Goal: Task Accomplishment & Management: Use online tool/utility

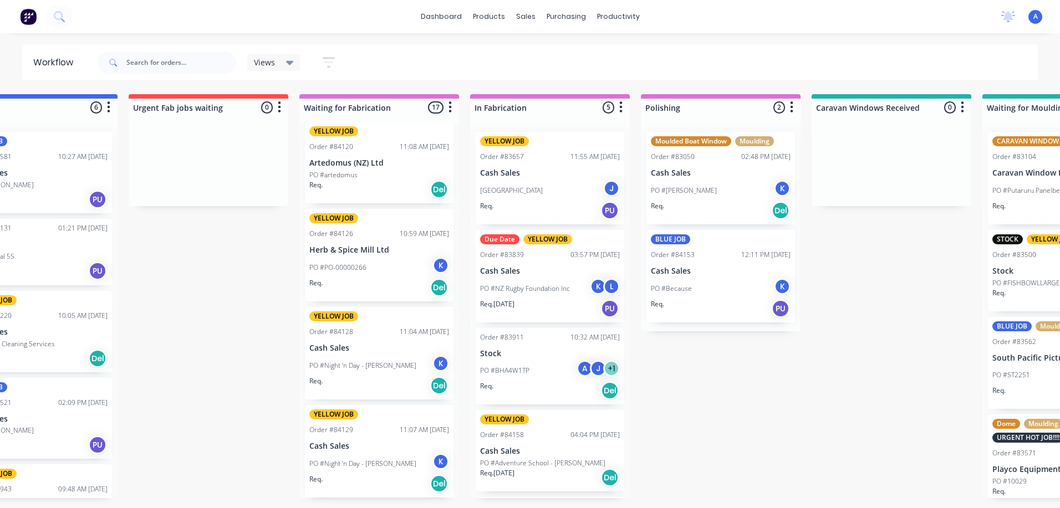
scroll to position [0, 917]
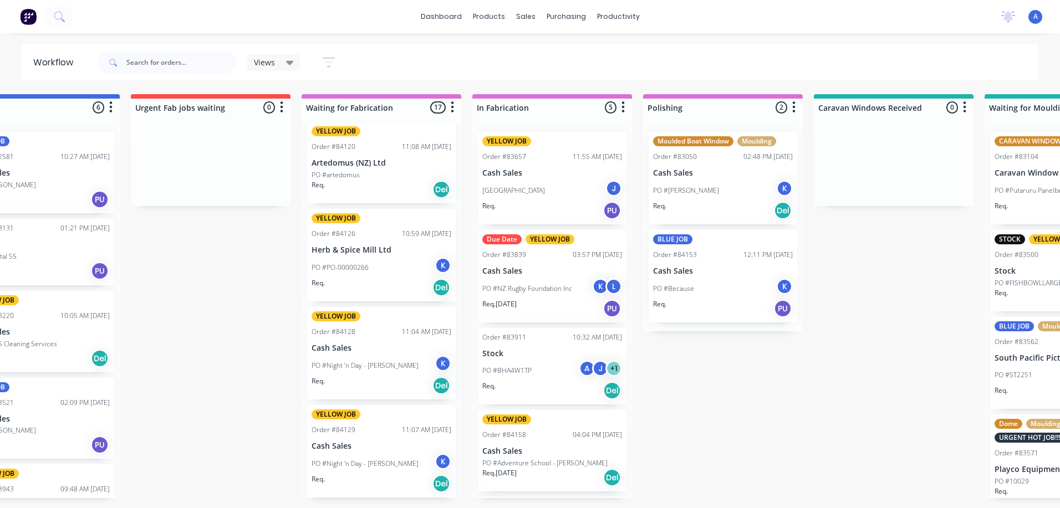
click at [596, 369] on div "J" at bounding box center [600, 368] width 17 height 17
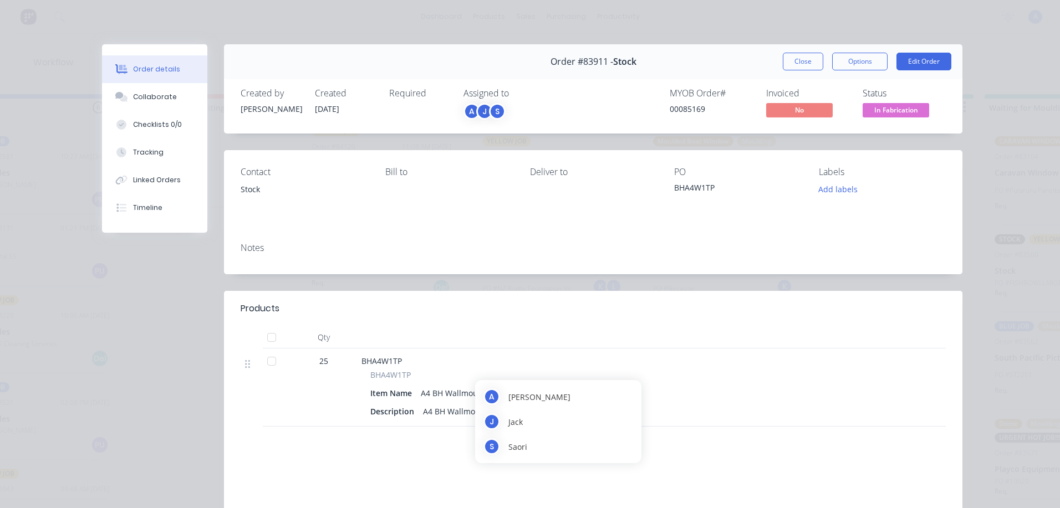
click at [911, 104] on span "In Fabrication" at bounding box center [895, 110] width 67 height 14
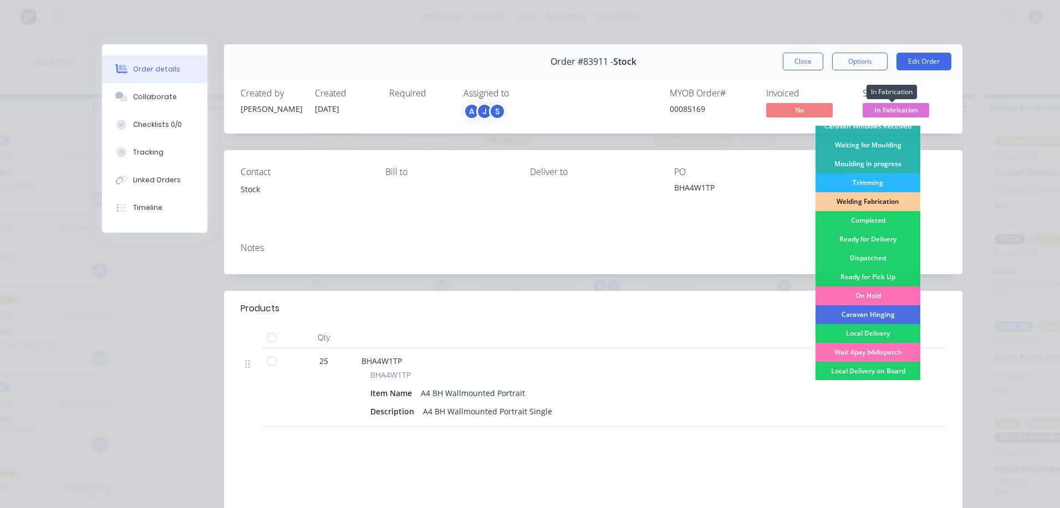
scroll to position [180, 0]
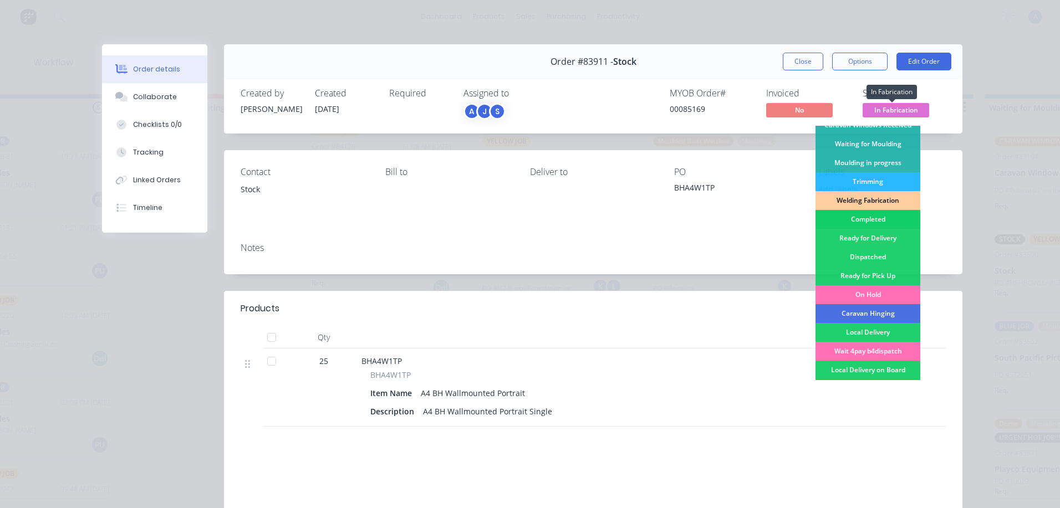
click at [873, 222] on div "Completed" at bounding box center [867, 219] width 105 height 19
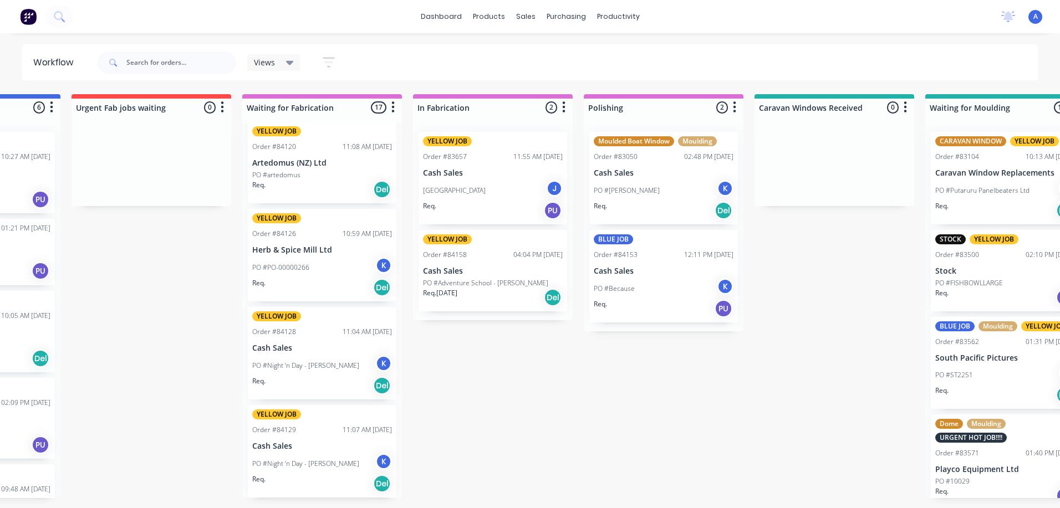
scroll to position [0, 975]
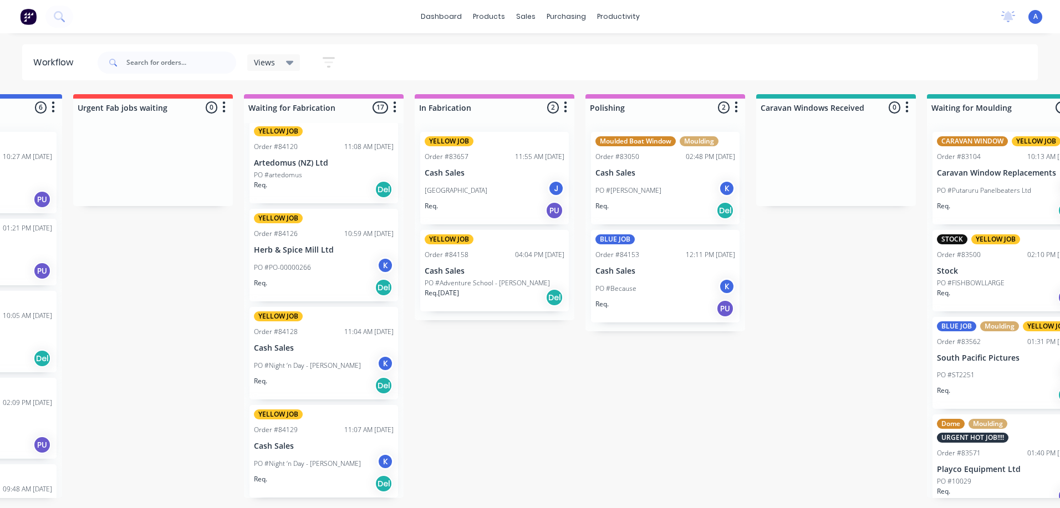
click at [381, 363] on div "K" at bounding box center [385, 363] width 17 height 17
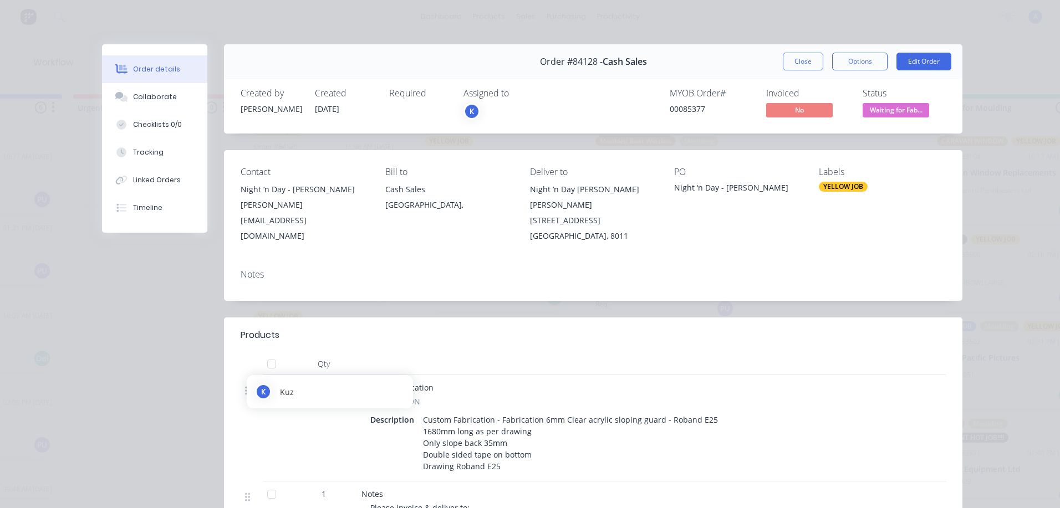
click at [466, 117] on div "K" at bounding box center [471, 111] width 17 height 17
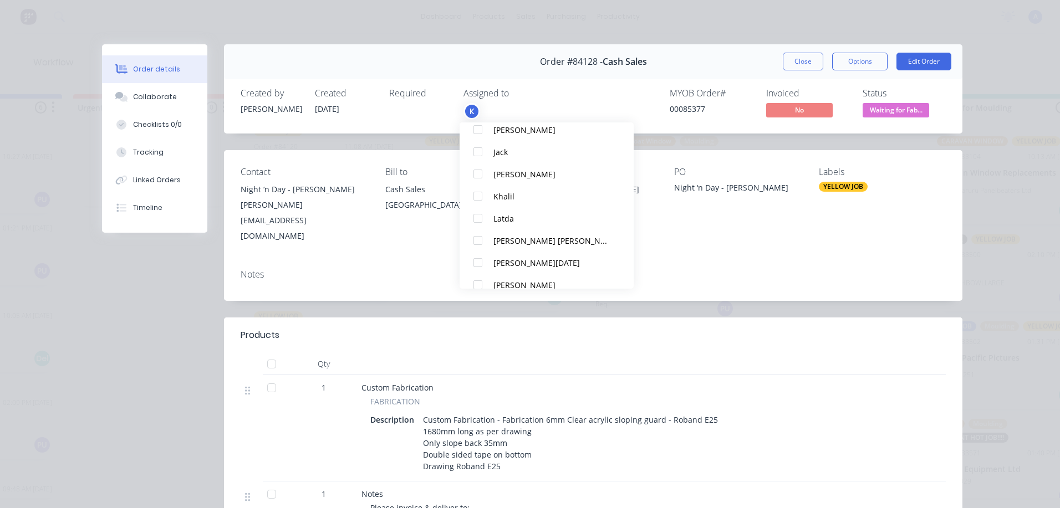
scroll to position [188, 0]
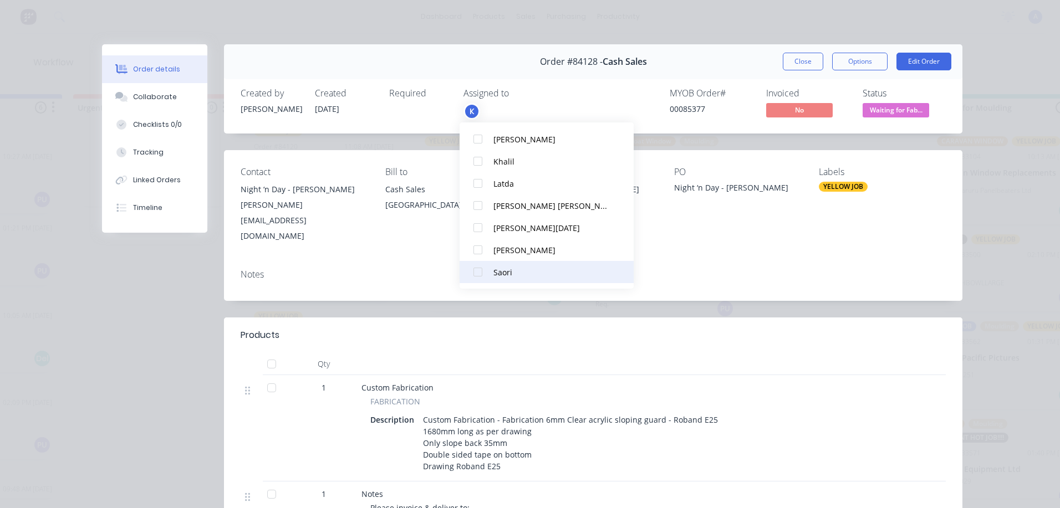
click at [477, 278] on div at bounding box center [478, 272] width 22 height 22
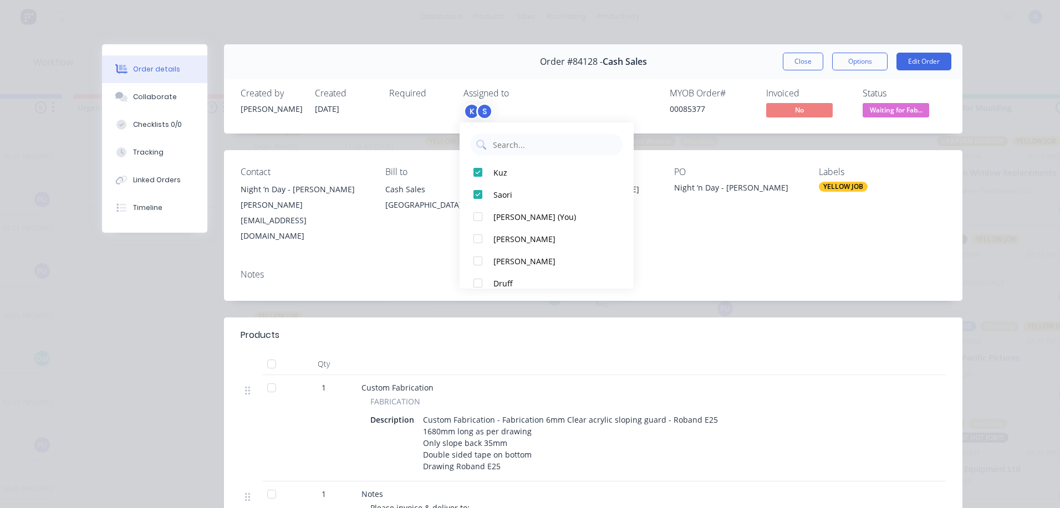
click at [910, 114] on span "Waiting for Fab..." at bounding box center [895, 110] width 67 height 14
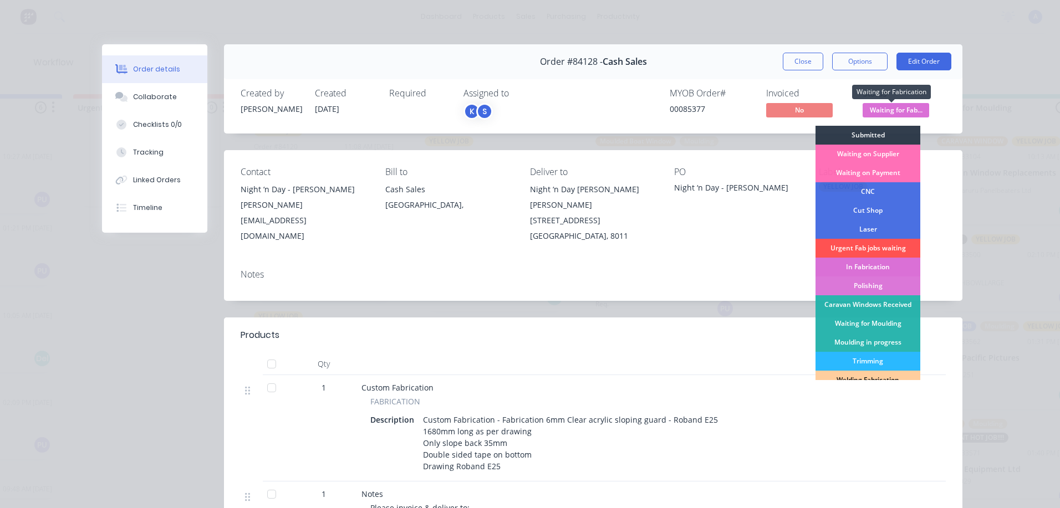
click at [884, 265] on div "In Fabrication" at bounding box center [867, 267] width 105 height 19
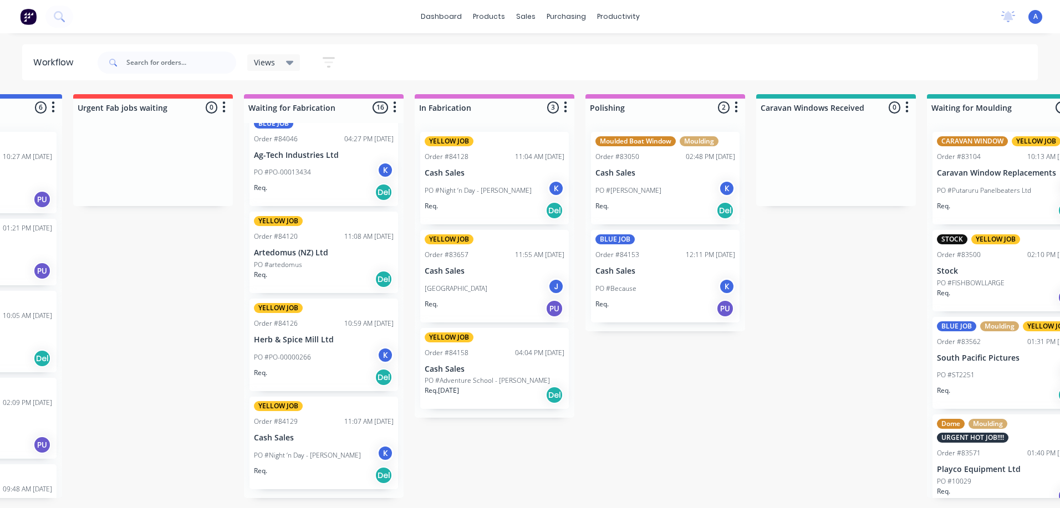
scroll to position [1159, 0]
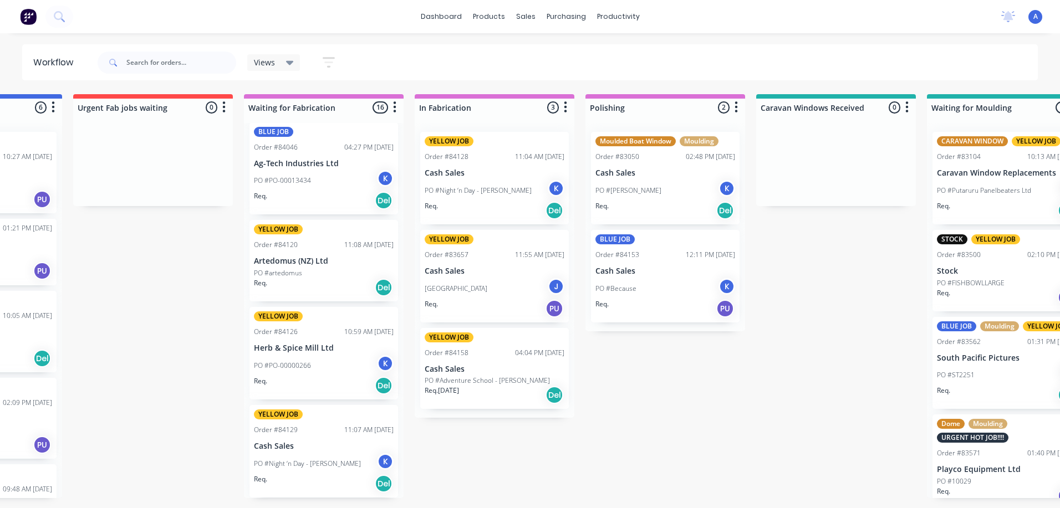
click at [381, 463] on div "K" at bounding box center [385, 461] width 17 height 17
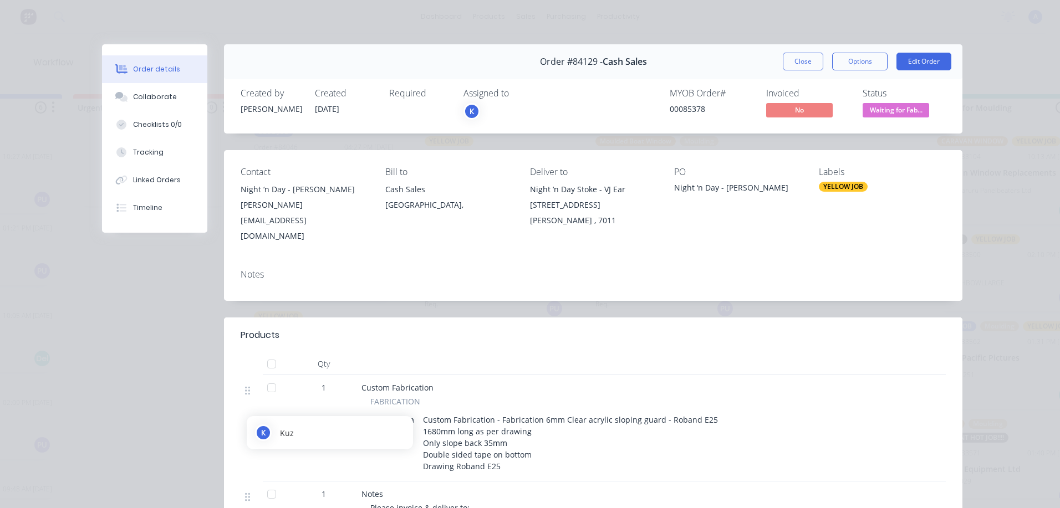
click at [467, 109] on div "K" at bounding box center [471, 111] width 17 height 17
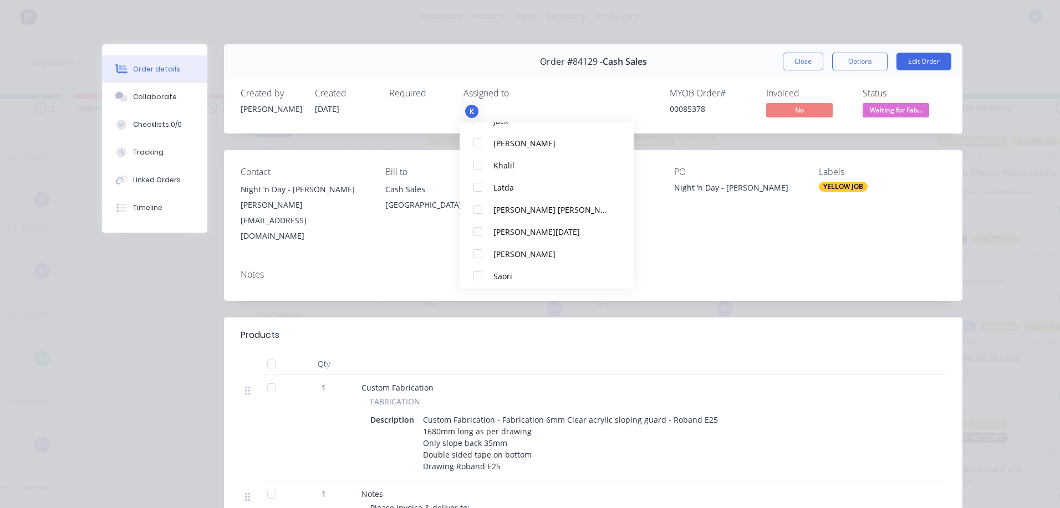
scroll to position [188, 0]
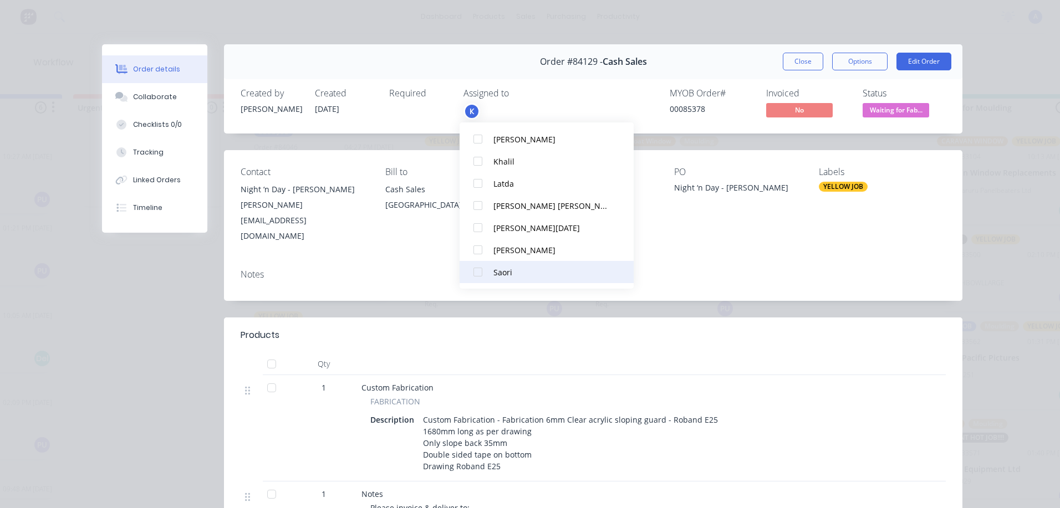
click at [473, 277] on div at bounding box center [478, 272] width 22 height 22
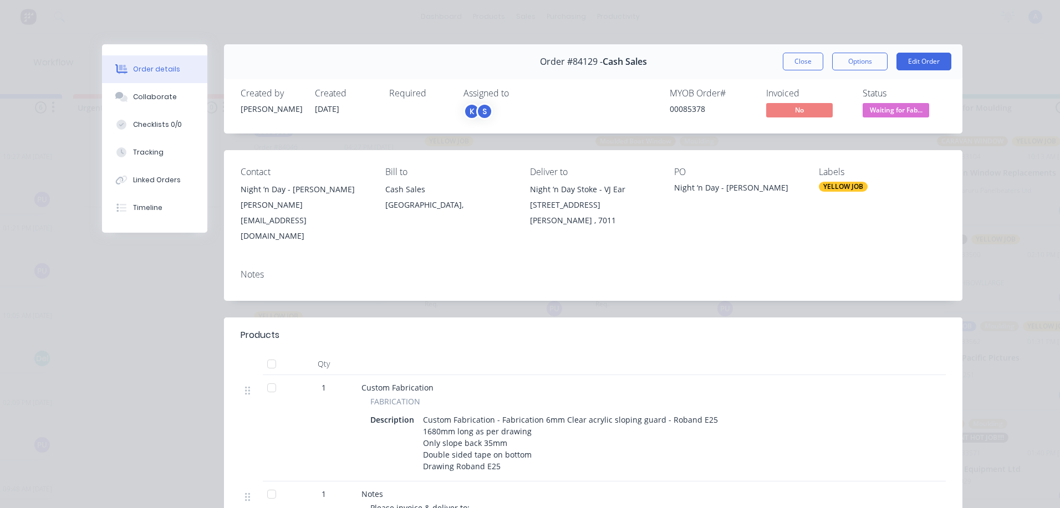
click at [912, 114] on span "Waiting for Fab..." at bounding box center [895, 110] width 67 height 14
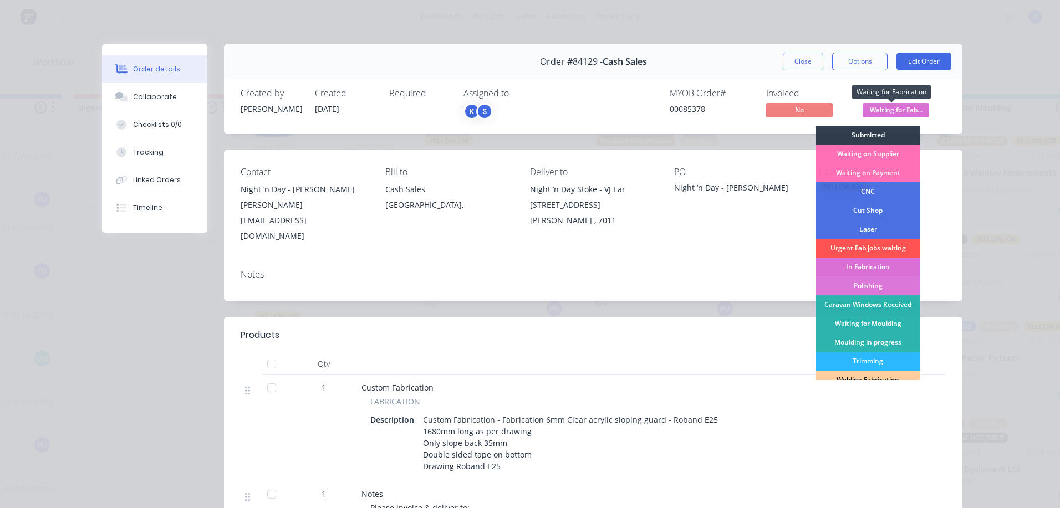
click at [890, 268] on div "In Fabrication" at bounding box center [867, 267] width 105 height 19
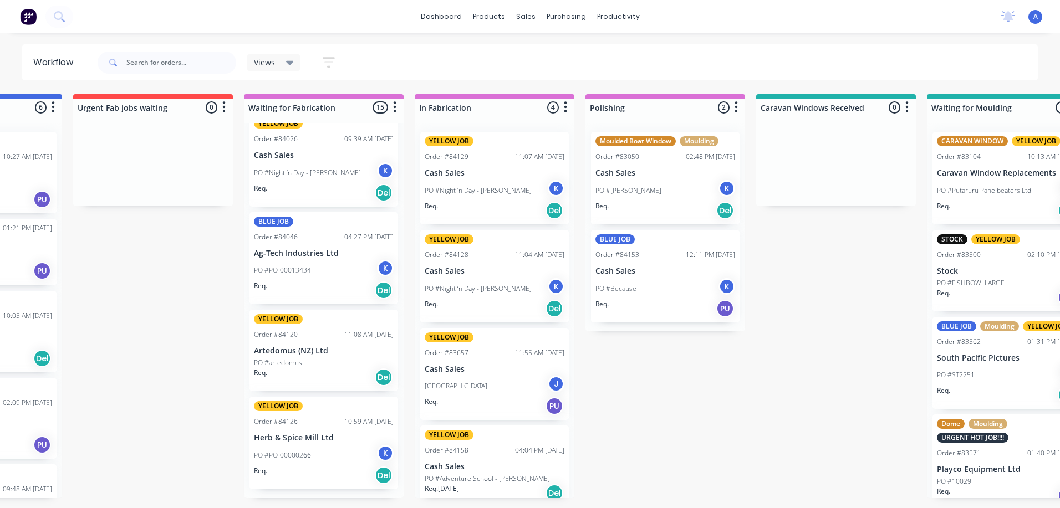
scroll to position [1061, 0]
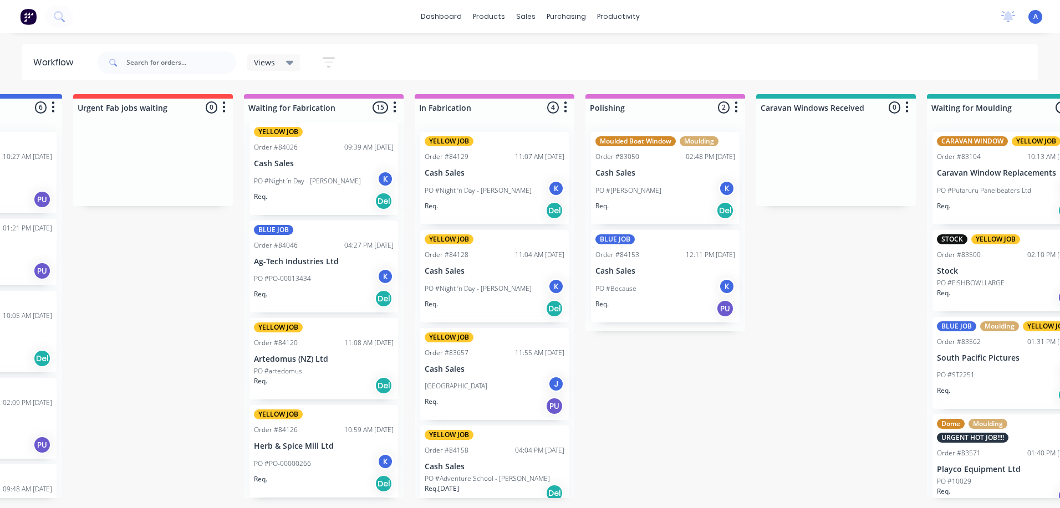
click at [380, 178] on div "K" at bounding box center [385, 179] width 17 height 17
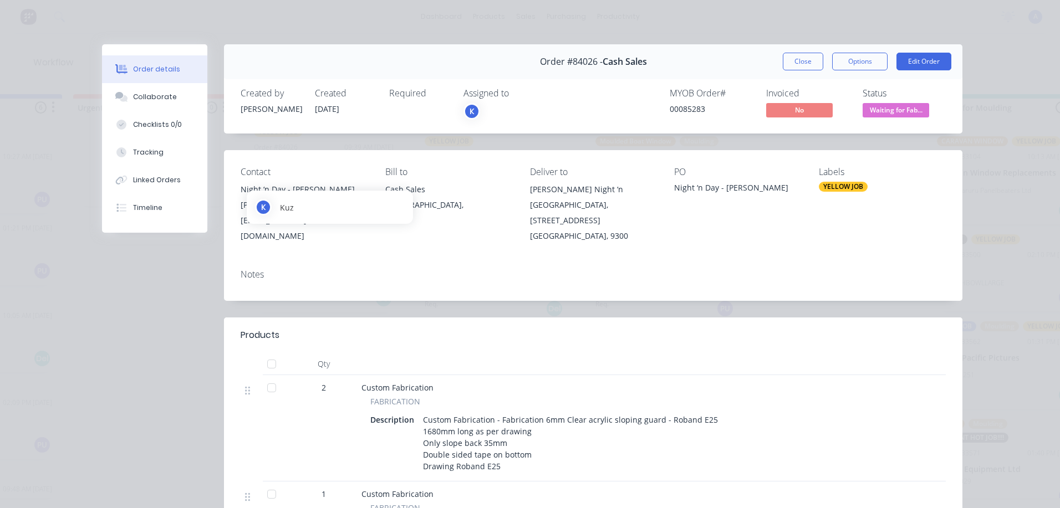
click at [467, 109] on div "K" at bounding box center [471, 111] width 17 height 17
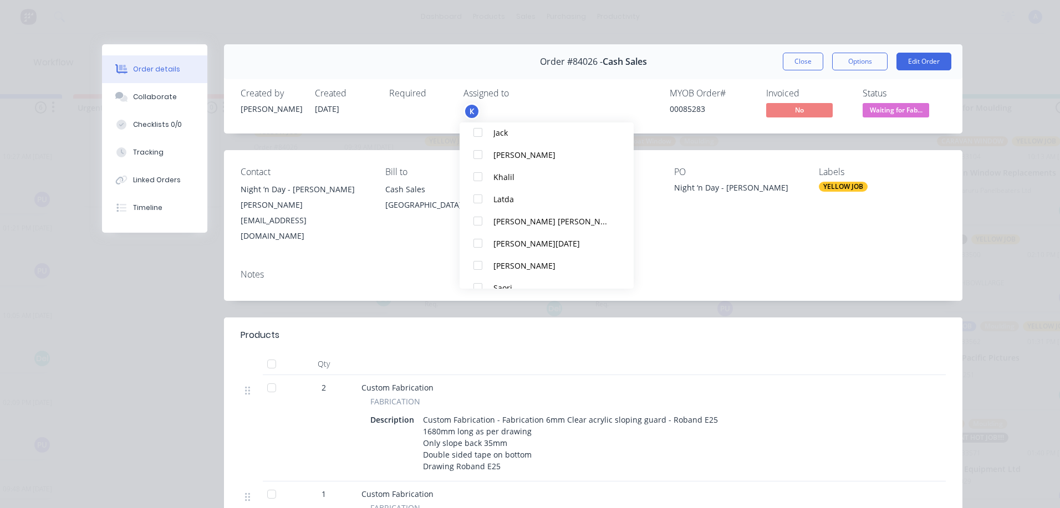
scroll to position [188, 0]
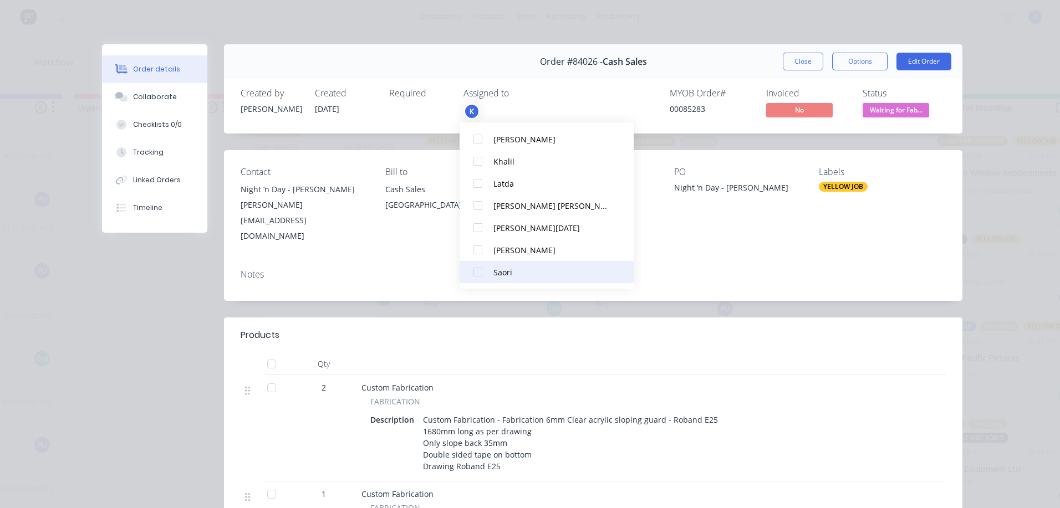
click at [479, 277] on div at bounding box center [478, 272] width 22 height 22
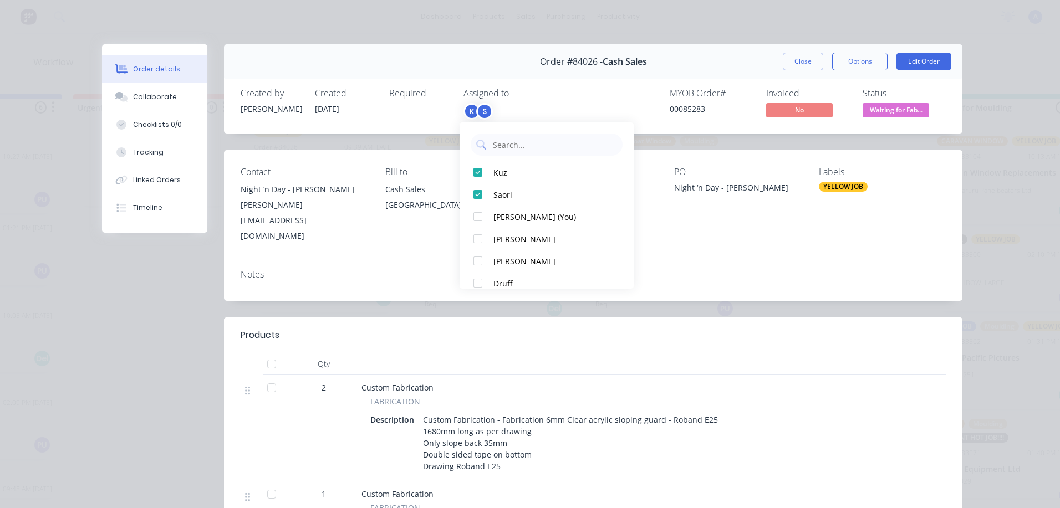
click at [901, 111] on span "Waiting for Fab..." at bounding box center [895, 110] width 67 height 14
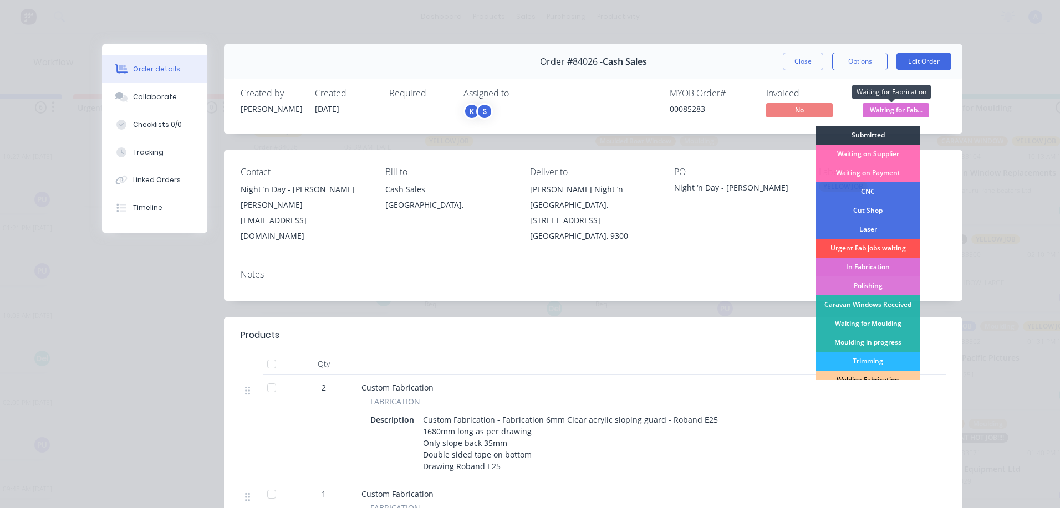
click at [889, 268] on div "In Fabrication" at bounding box center [867, 267] width 105 height 19
